Goal: Task Accomplishment & Management: Complete application form

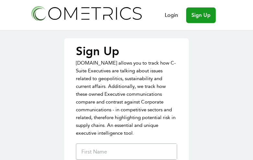
type input "Tripwdql"
type input "gLwBxqZkiunVy"
type input "lzRBVWnRbnK"
type input "[DOMAIN_NAME][EMAIL_ADDRESS][DOMAIN_NAME]"
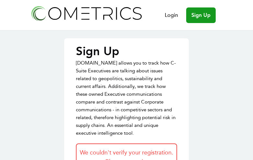
type input "LezbICznntrRk"
type input "VCDsIvnBWpYg"
type input "fPpswixNrhkW"
type input "[DOMAIN_NAME][EMAIL_ADDRESS][DOMAIN_NAME]"
